Goal: Information Seeking & Learning: Learn about a topic

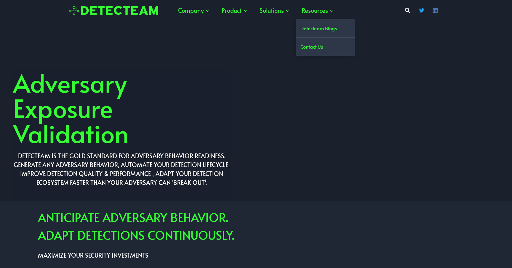
click at [317, 27] on link "Detecteam Blogs" at bounding box center [325, 28] width 59 height 18
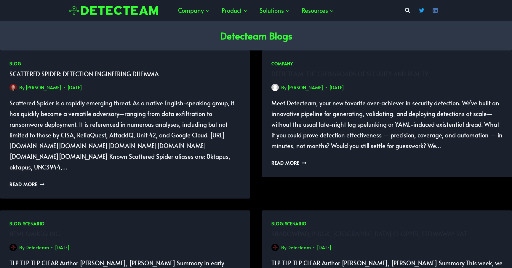
click at [71, 70] on link "Scattered Spider: Detection Engineering Dilemma" at bounding box center [83, 74] width 149 height 8
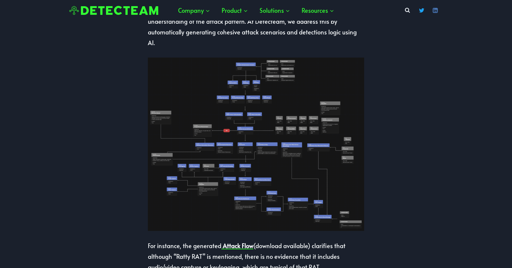
scroll to position [305, 0]
